Goal: Task Accomplishment & Management: Manage account settings

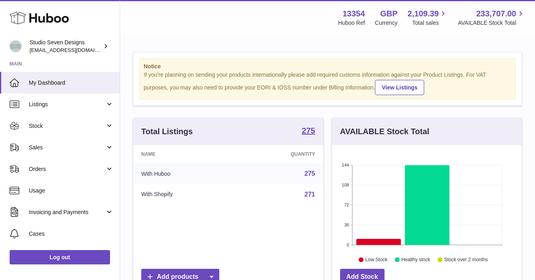
scroll to position [125, 193]
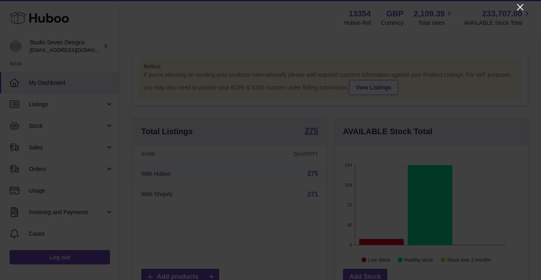
click at [521, 7] on icon "Close" at bounding box center [520, 7] width 10 height 10
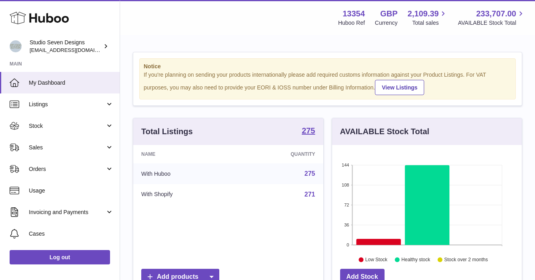
scroll to position [399777, 399712]
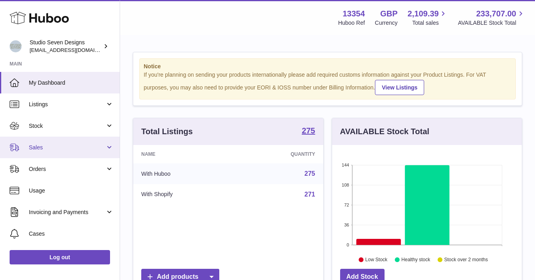
click at [39, 149] on span "Sales" at bounding box center [67, 148] width 76 height 8
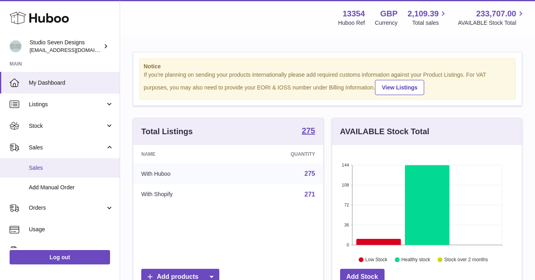
click at [38, 170] on span "Sales" at bounding box center [71, 168] width 85 height 8
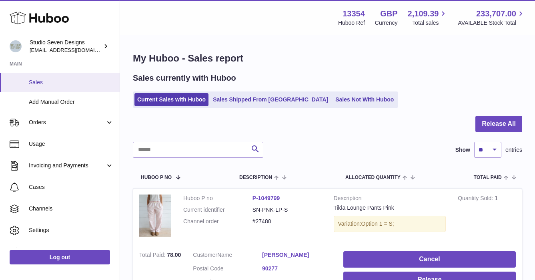
scroll to position [90, 0]
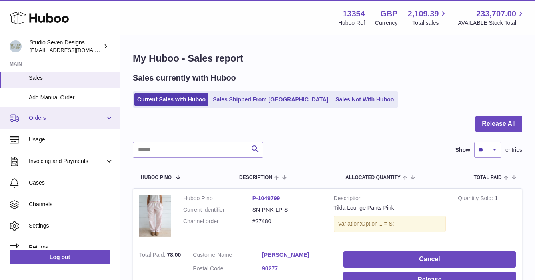
click at [43, 117] on span "Orders" at bounding box center [67, 118] width 76 height 8
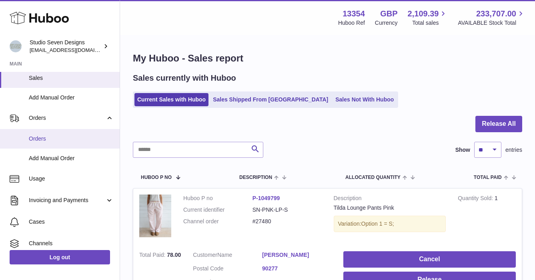
click at [44, 136] on span "Orders" at bounding box center [71, 139] width 85 height 8
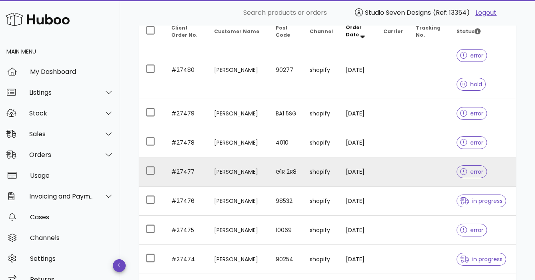
scroll to position [106, 0]
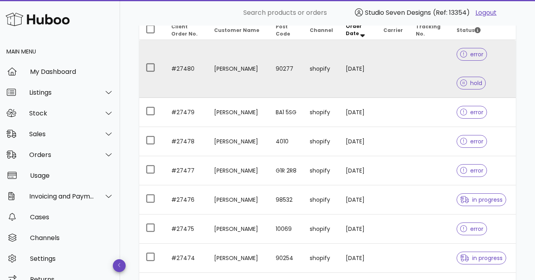
click at [423, 71] on td at bounding box center [429, 69] width 41 height 58
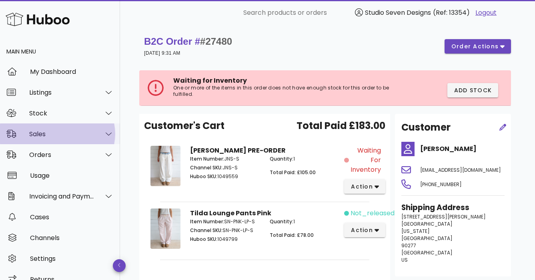
click at [44, 134] on div "Sales" at bounding box center [61, 134] width 65 height 8
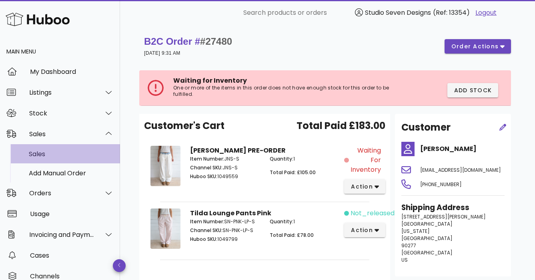
click at [42, 154] on div "Sales" at bounding box center [71, 154] width 85 height 8
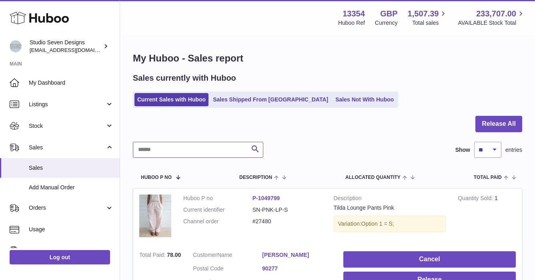
click at [193, 151] on input "text" at bounding box center [198, 150] width 130 height 16
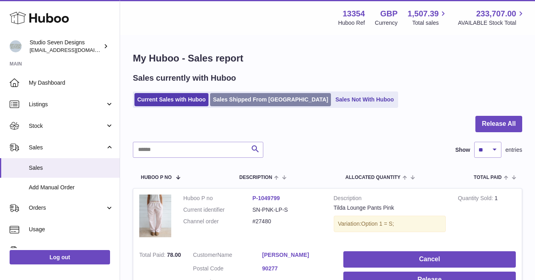
click at [234, 100] on link "Sales Shipped From [GEOGRAPHIC_DATA]" at bounding box center [270, 99] width 121 height 13
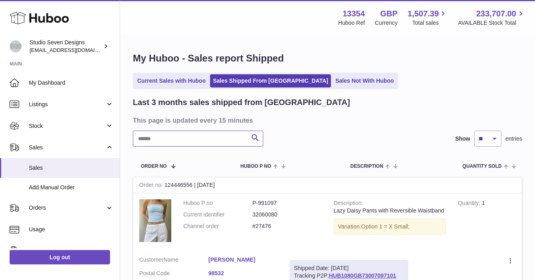
click at [172, 135] on input "text" at bounding box center [198, 139] width 130 height 16
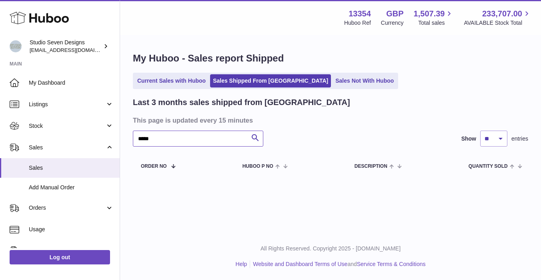
type input "*****"
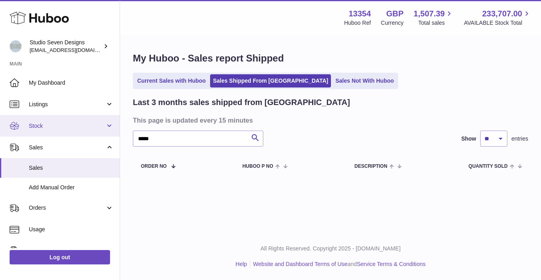
click at [38, 125] on span "Stock" at bounding box center [67, 126] width 76 height 8
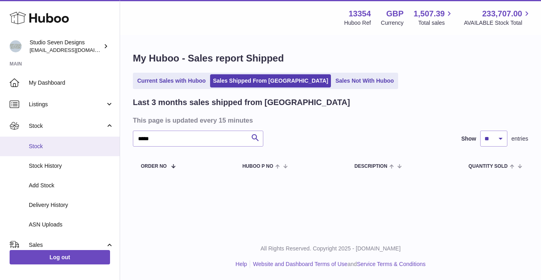
click at [38, 145] on span "Stock" at bounding box center [71, 147] width 85 height 8
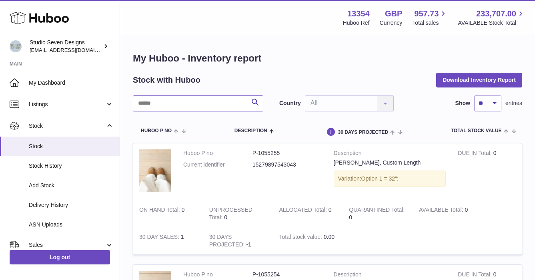
click at [158, 102] on input "text" at bounding box center [198, 104] width 130 height 16
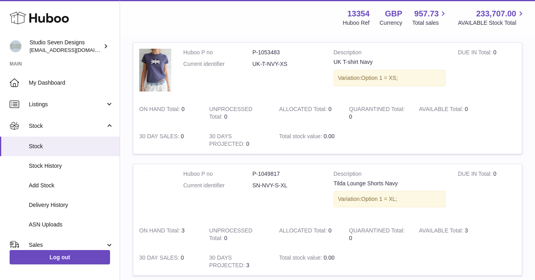
scroll to position [1161, 0]
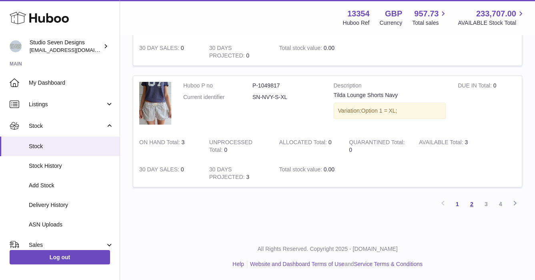
type input "****"
click at [474, 202] on link "2" at bounding box center [471, 204] width 14 height 14
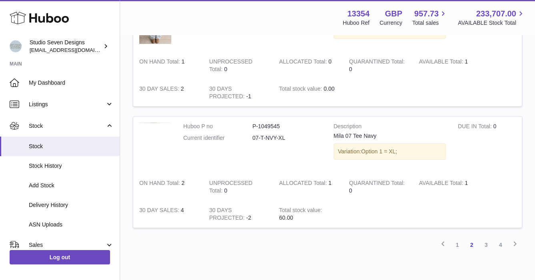
scroll to position [1162, 0]
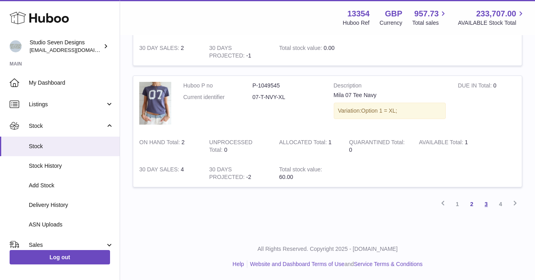
click at [485, 204] on link "3" at bounding box center [486, 204] width 14 height 14
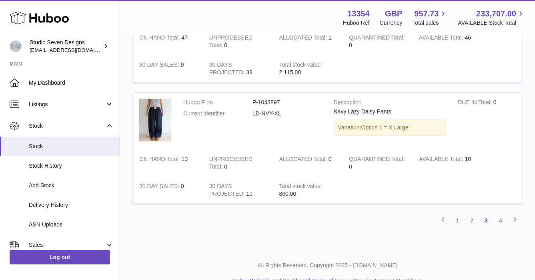
scroll to position [1130, 0]
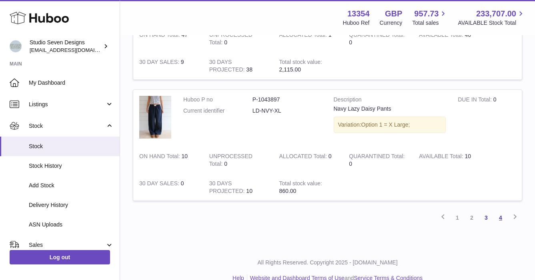
click at [499, 217] on link "4" at bounding box center [500, 218] width 14 height 14
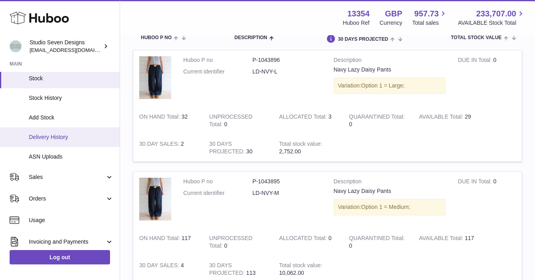
scroll to position [71, 0]
